Goal: Task Accomplishment & Management: Complete application form

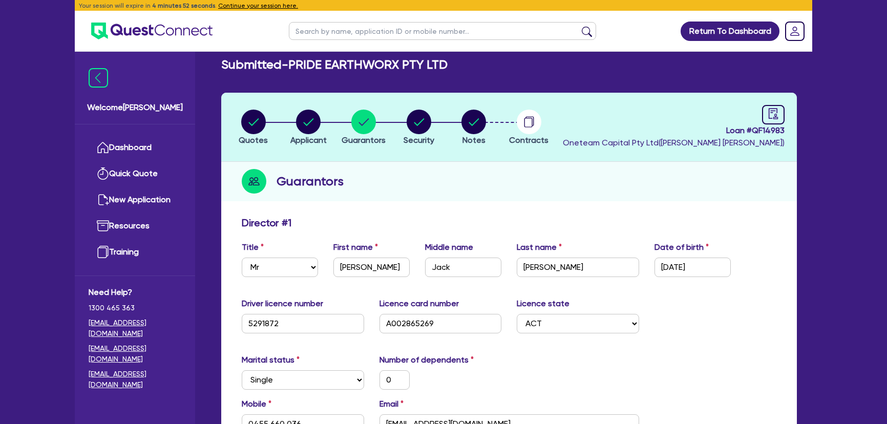
select select "MR"
select select "ACT"
select select "SINGLE"
select select "VEHICLE"
select select "CASH"
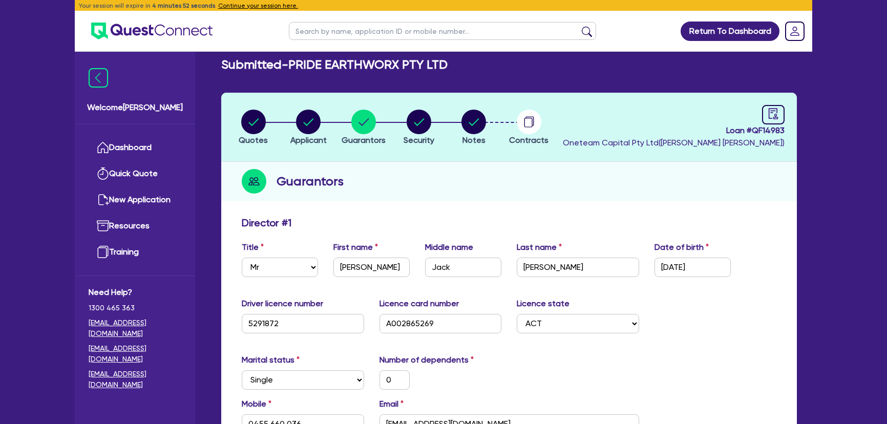
select select "HOUSEHOLD_PERSONAL"
select select "VEHICLE_LOAN"
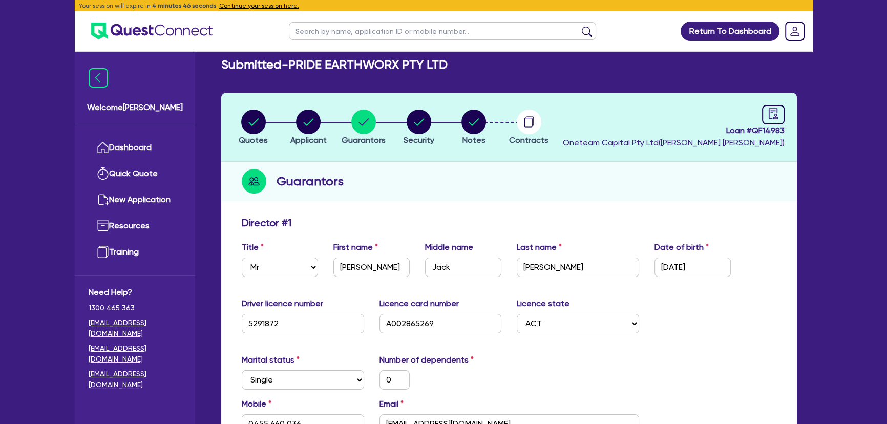
click at [158, 46] on ul at bounding box center [144, 31] width 138 height 40
click at [158, 38] on img at bounding box center [151, 31] width 121 height 17
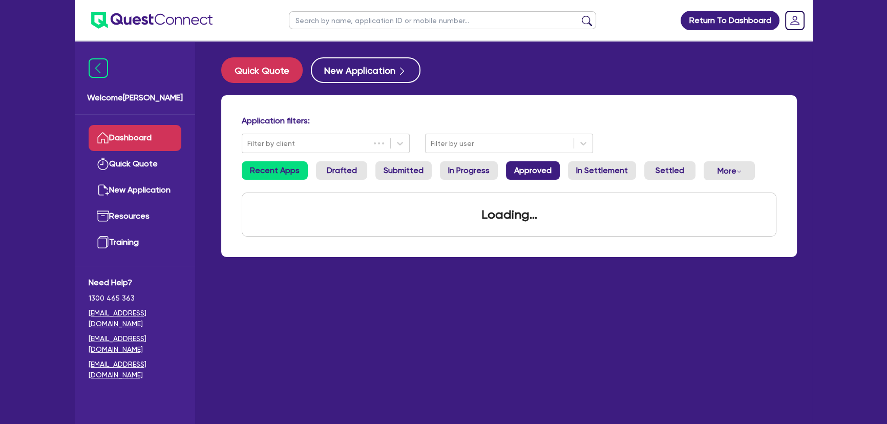
click at [538, 166] on link "Approved" at bounding box center [533, 170] width 54 height 18
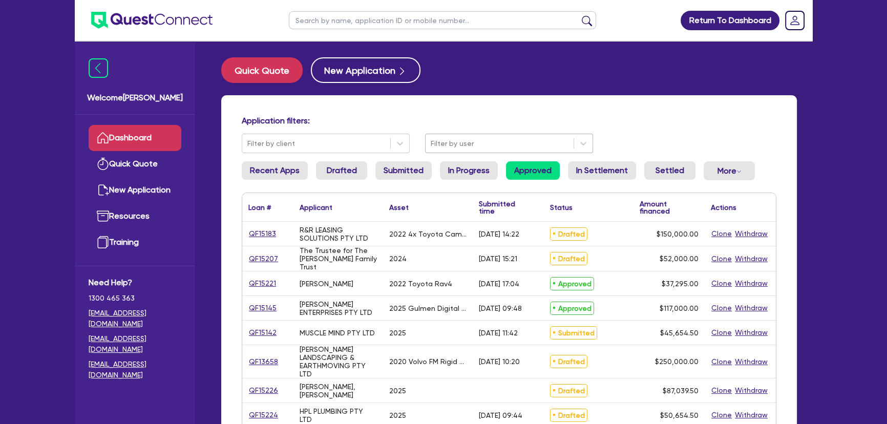
click at [524, 138] on div at bounding box center [500, 143] width 138 height 13
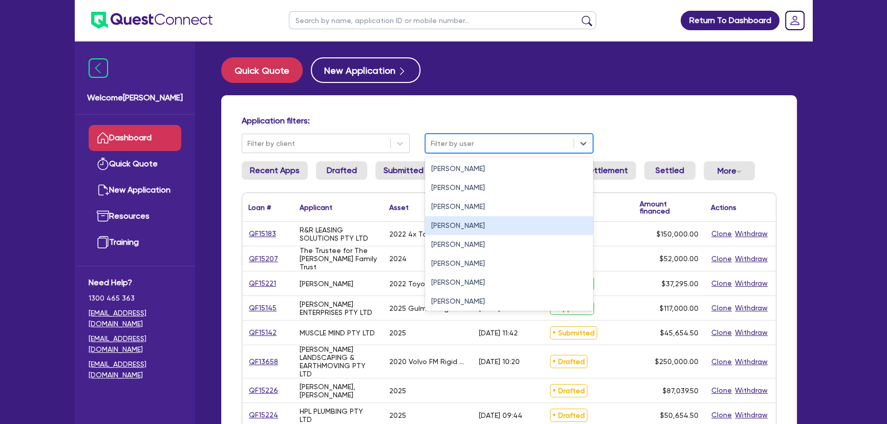
click at [467, 217] on div "Joel Harding" at bounding box center [509, 225] width 168 height 19
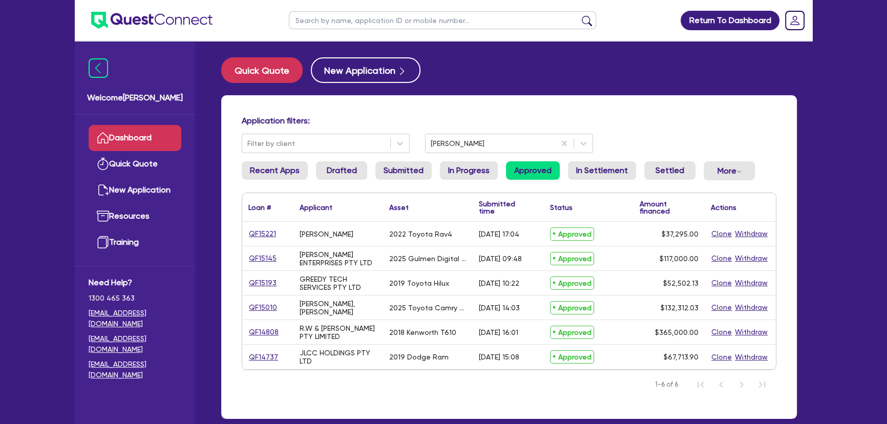
click at [374, 22] on input "text" at bounding box center [442, 20] width 307 height 18
type input "johnson"
click at [579, 15] on button "submit" at bounding box center [587, 22] width 16 height 14
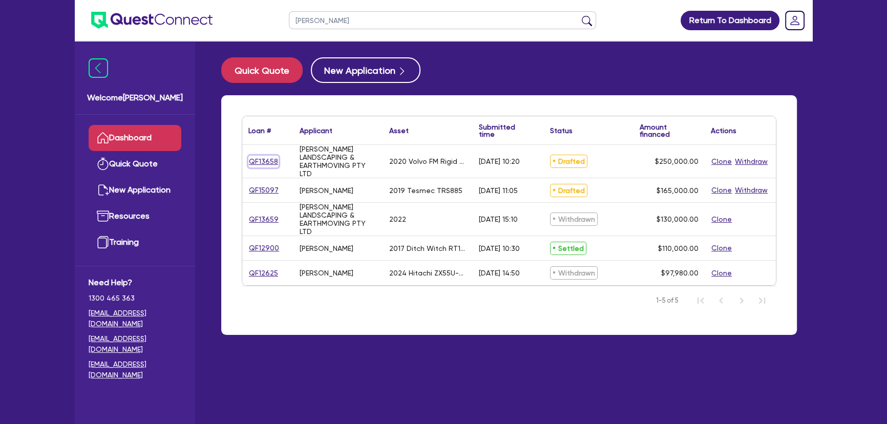
click at [253, 156] on link "QF13658" at bounding box center [263, 162] width 30 height 12
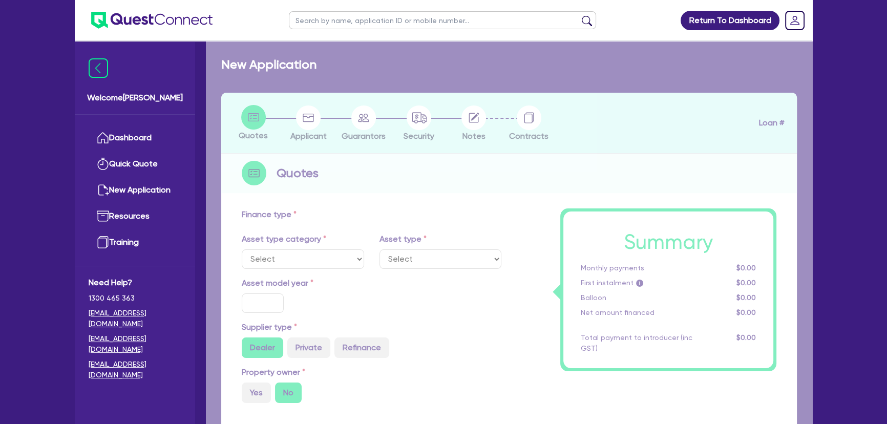
select select "PRIMARY_ASSETS"
type input "2020"
radio input "true"
type input "264,500"
type input "14,500"
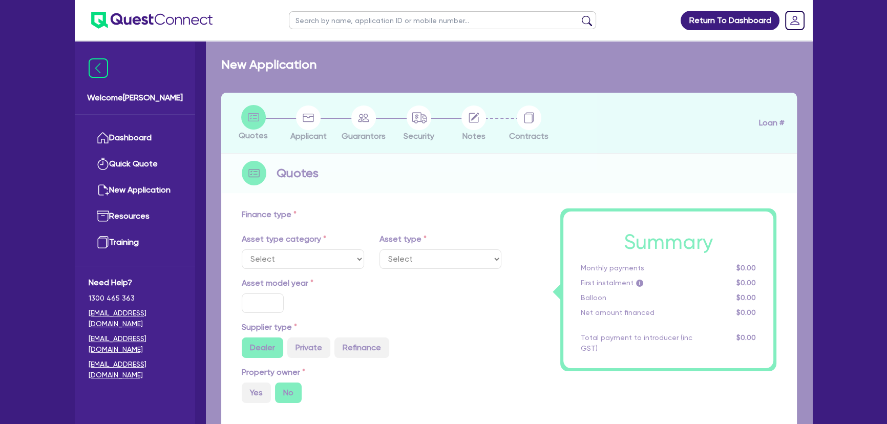
type input "30"
type input "79,350"
type input "4"
type input "10,000"
type input "7.5"
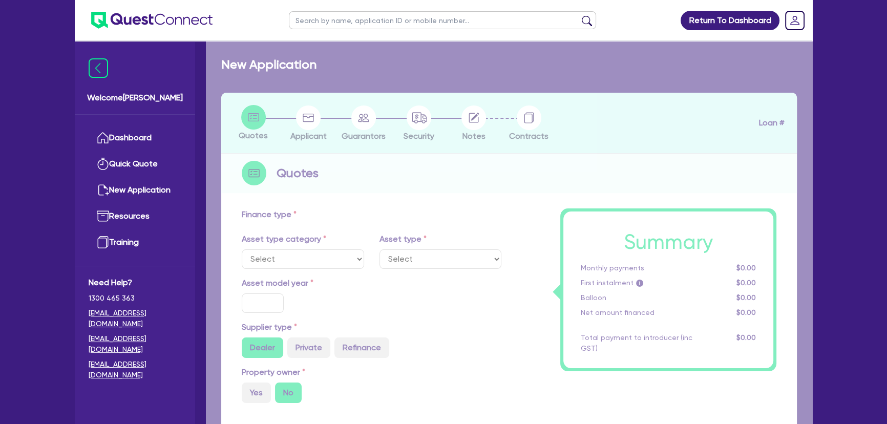
type input "450"
type input "100"
select select "HEAVY_TRUCKS"
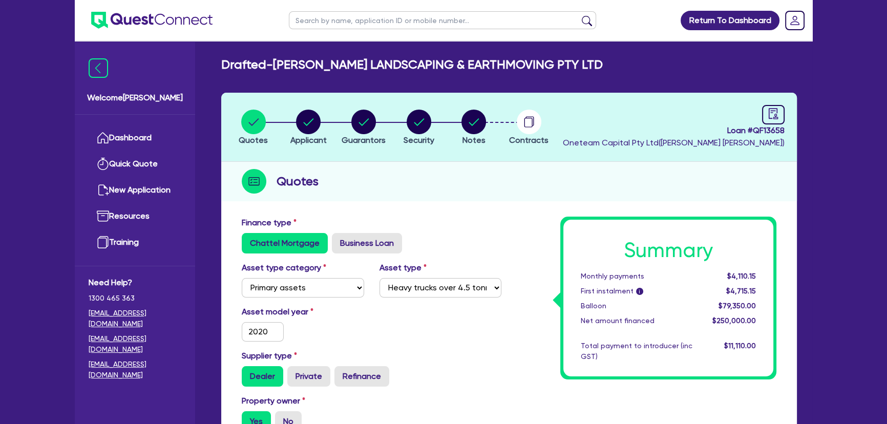
click at [489, 139] on li "Notes" at bounding box center [473, 127] width 55 height 36
drag, startPoint x: 524, startPoint y: 126, endPoint x: 526, endPoint y: 168, distance: 42.1
click at [524, 125] on circle "button" at bounding box center [529, 122] width 25 height 25
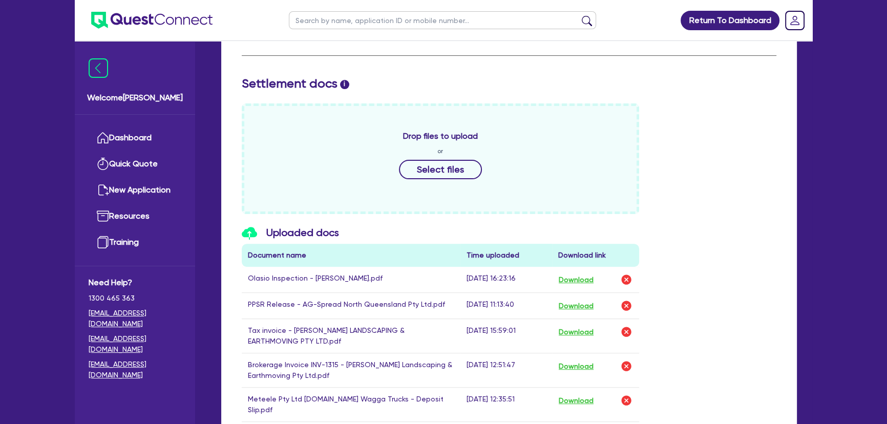
scroll to position [419, 0]
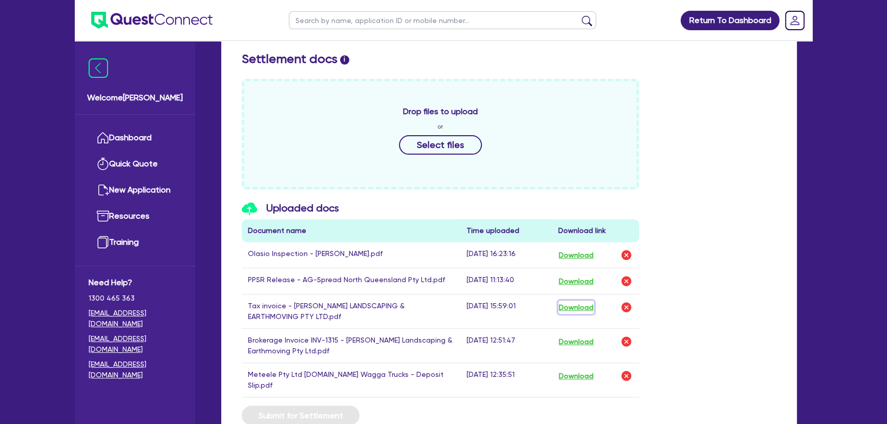
click at [594, 309] on button "Download" at bounding box center [576, 307] width 36 height 13
